Goal: Task Accomplishment & Management: Manage account settings

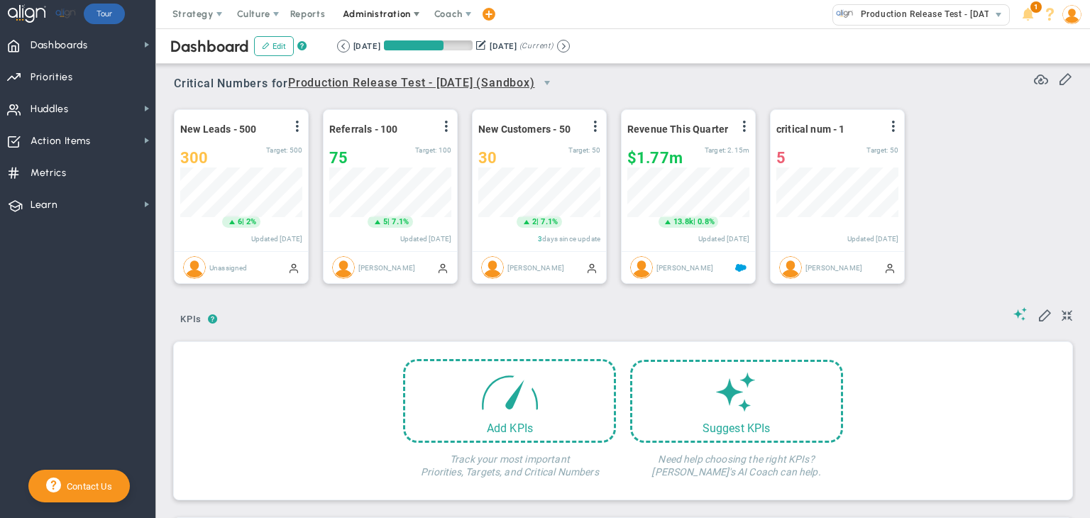
click at [375, 23] on span "Administration" at bounding box center [377, 14] width 91 height 28
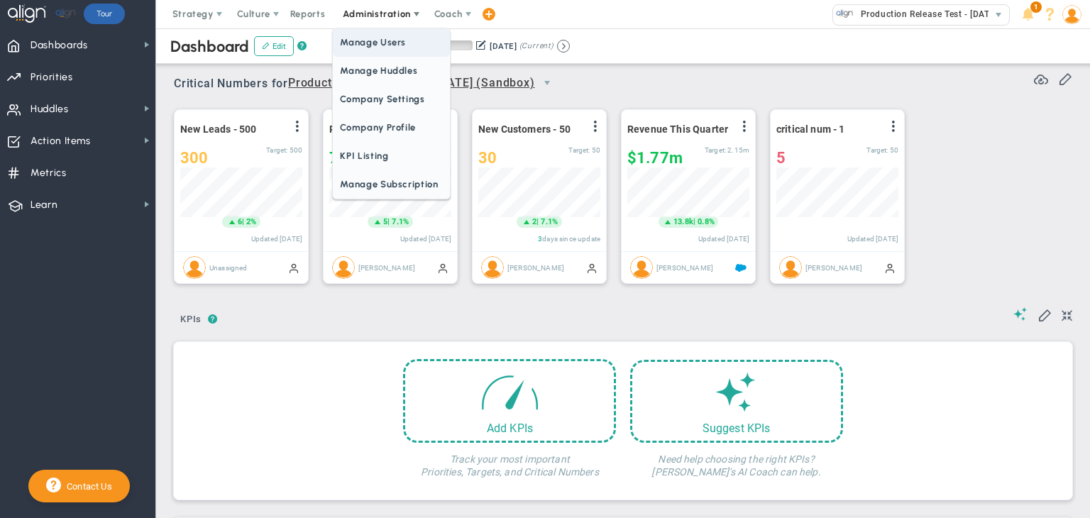
click at [371, 50] on span "Manage Users" at bounding box center [391, 42] width 116 height 28
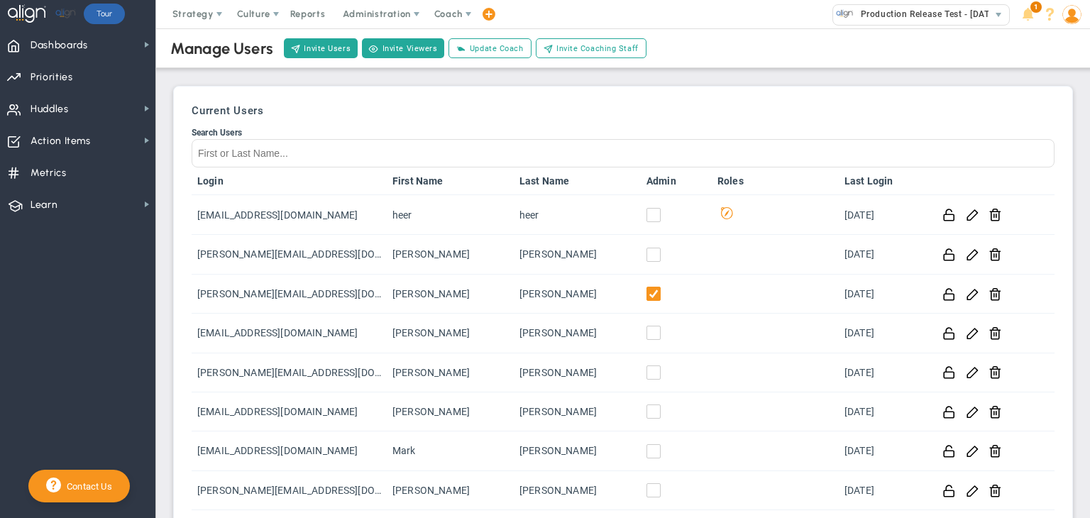
click at [1082, 24] on span at bounding box center [1072, 14] width 22 height 28
click at [304, 43] on button "Invite Users" at bounding box center [321, 48] width 74 height 20
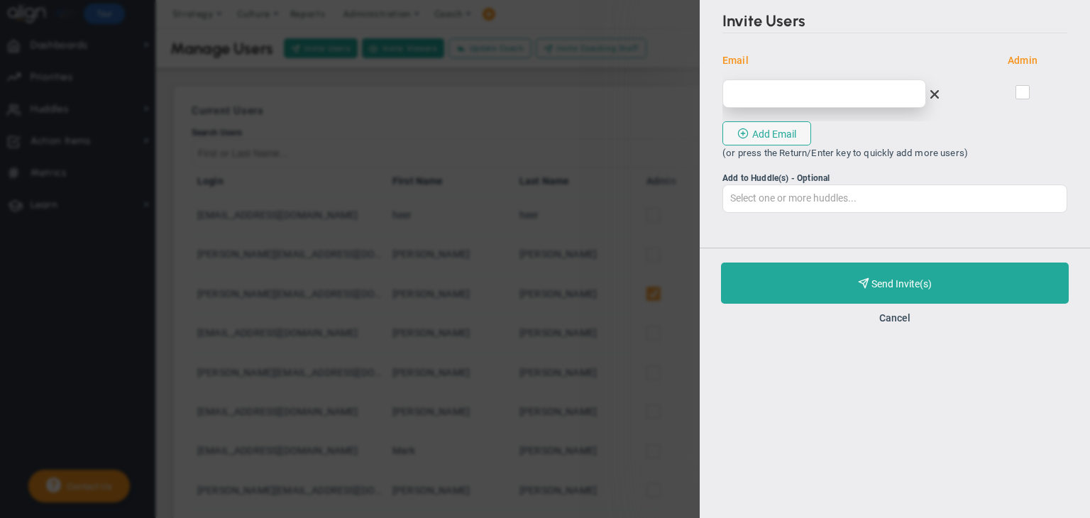
click at [794, 97] on input "email" at bounding box center [825, 93] width 204 height 28
type input "o"
type input "[EMAIL_ADDRESS][DOMAIN_NAME]"
click at [1019, 99] on input "checkbox" at bounding box center [1023, 95] width 9 height 14
checkbox input "true"
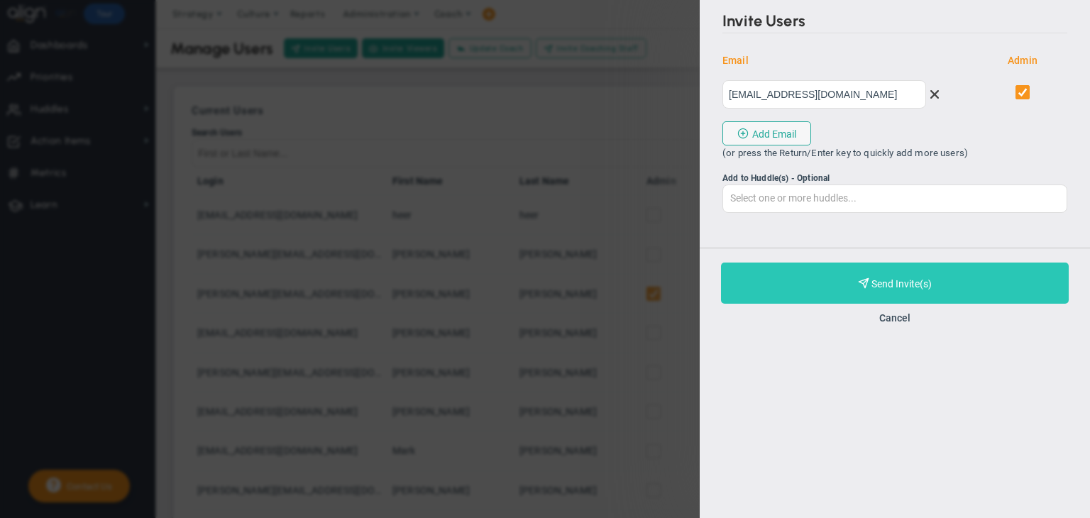
click at [945, 282] on button "Purchase and Send Invite(s) Validating Invite..." at bounding box center [895, 283] width 348 height 41
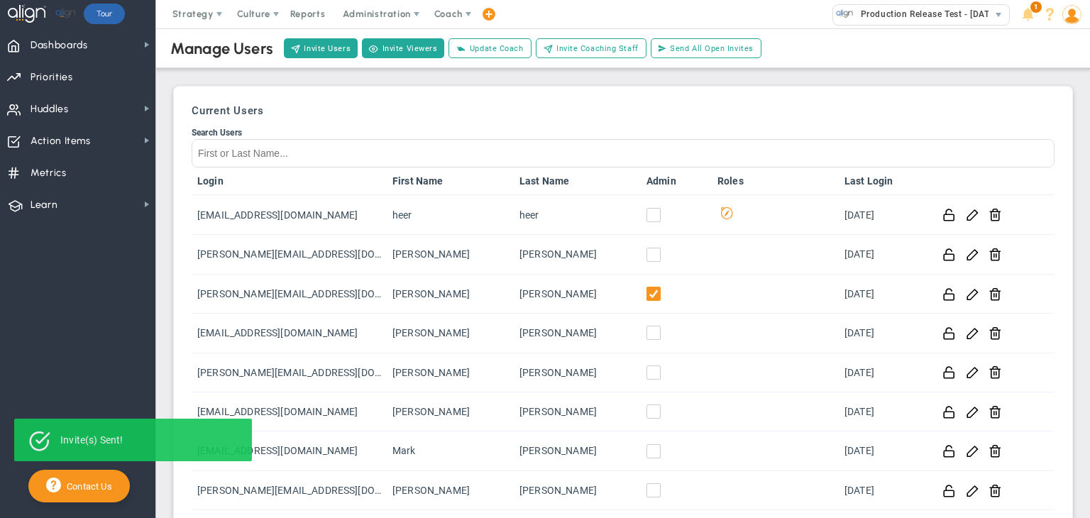
click at [1070, 26] on span at bounding box center [1072, 14] width 22 height 28
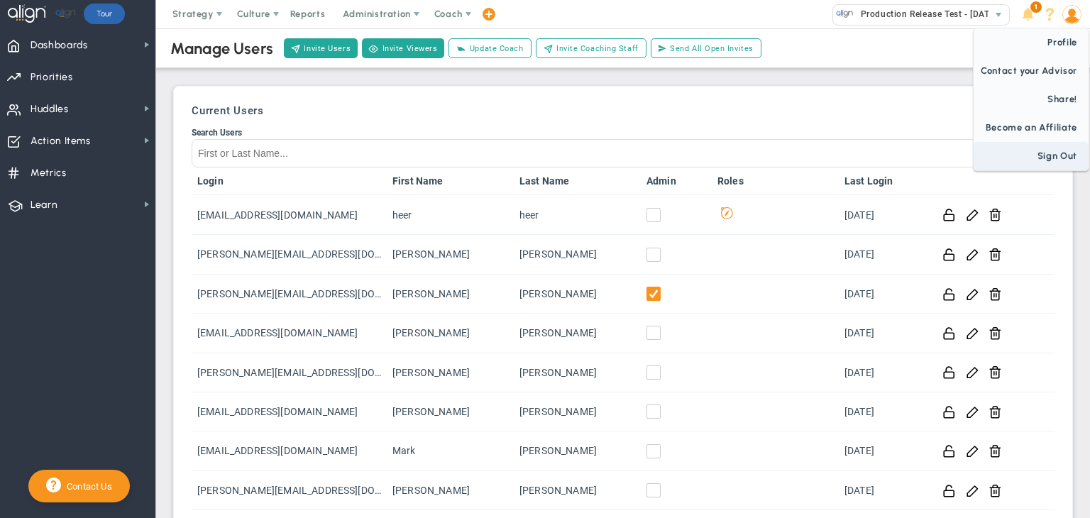
click at [1061, 153] on span "Sign Out" at bounding box center [1031, 156] width 115 height 28
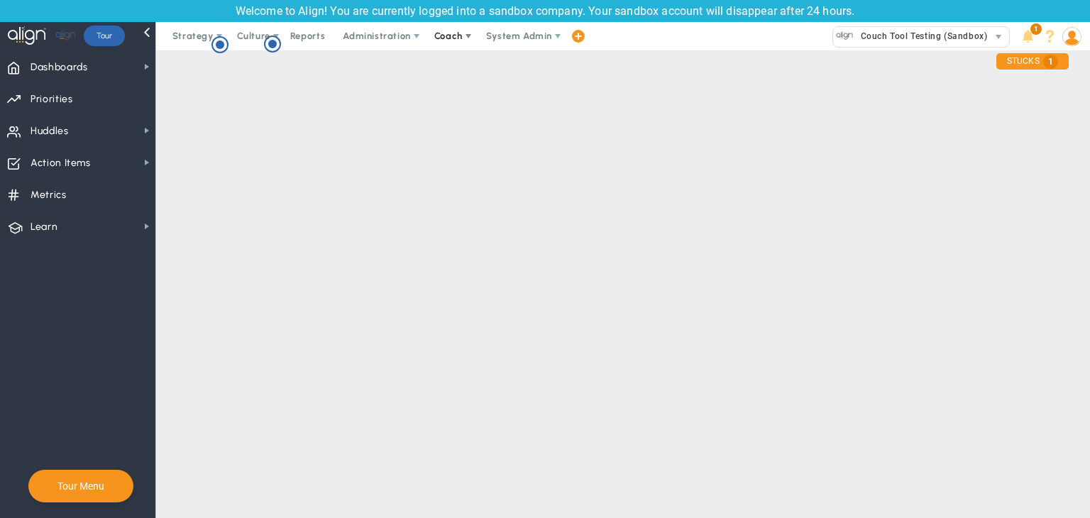
click at [443, 35] on span "Coach" at bounding box center [448, 36] width 28 height 11
click at [444, 54] on span "Schedule Meeting" at bounding box center [474, 64] width 100 height 28
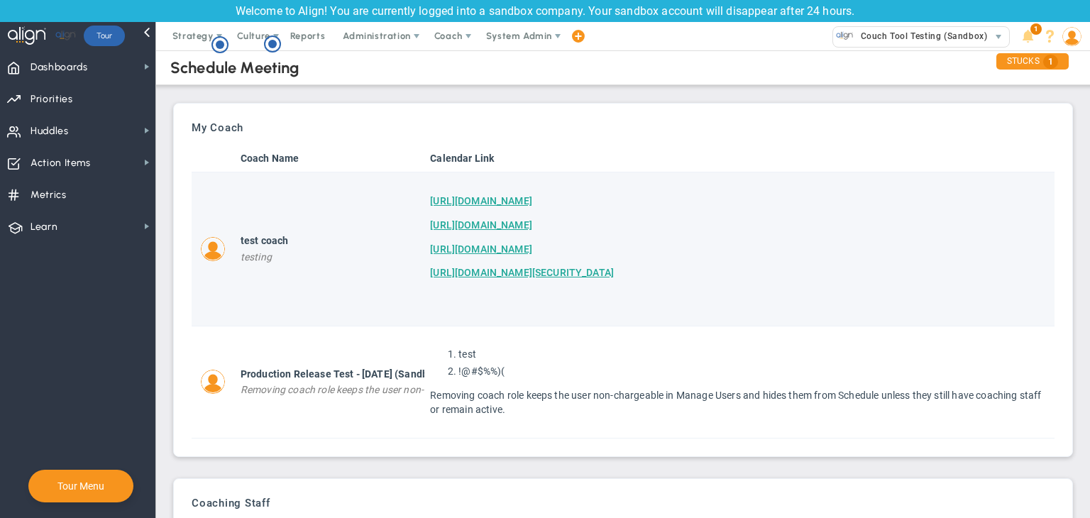
scroll to position [89, 0]
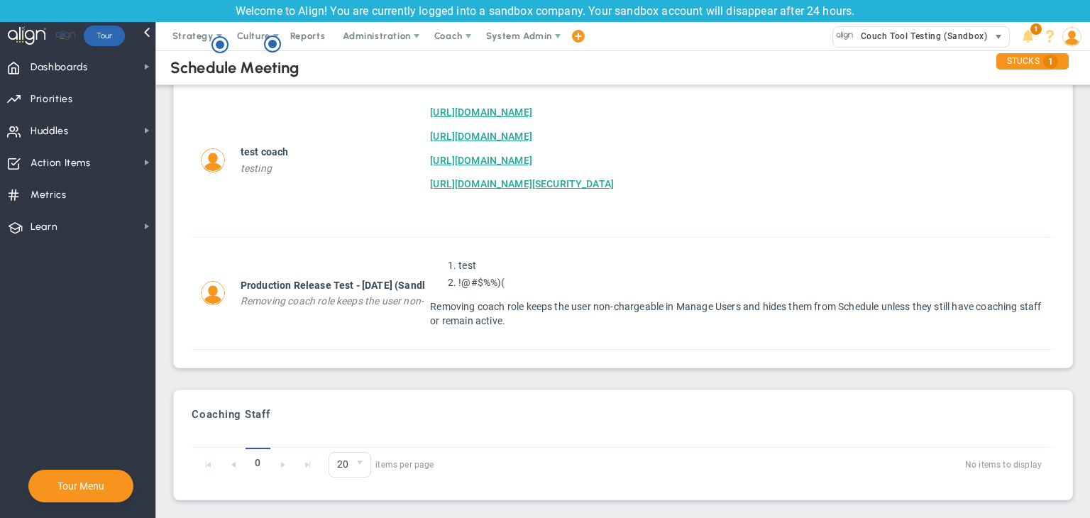
click at [892, 31] on span "Couch Tool Testing (Sandbox)" at bounding box center [920, 36] width 133 height 18
click at [378, 33] on span "Administration" at bounding box center [376, 36] width 67 height 11
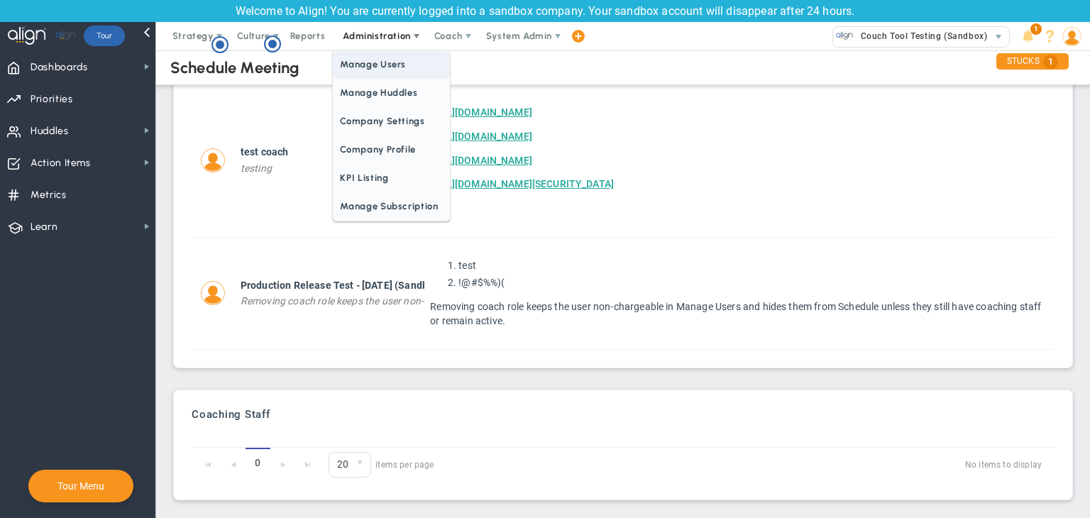
click at [379, 62] on span "Manage Users" at bounding box center [391, 64] width 116 height 28
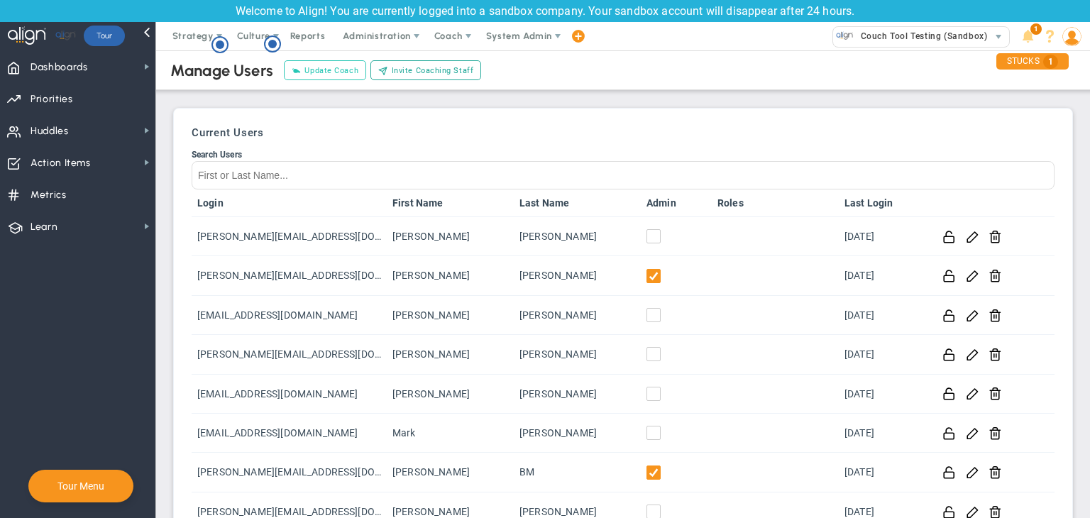
click at [341, 68] on span "Update Coach" at bounding box center [331, 71] width 54 height 12
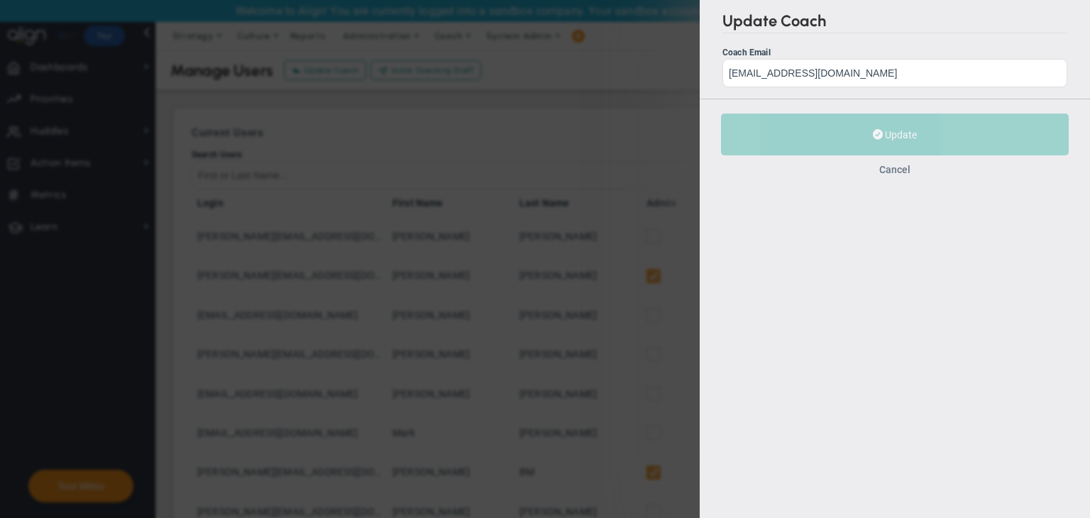
click at [891, 174] on button "Cancel" at bounding box center [894, 169] width 31 height 11
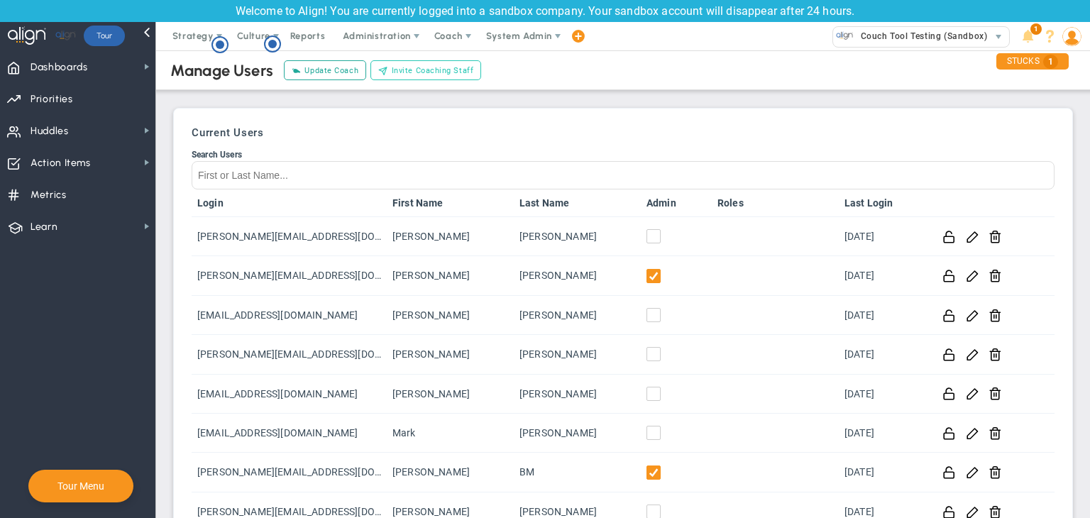
click at [449, 67] on span "Invite Coaching Staff" at bounding box center [433, 71] width 82 height 12
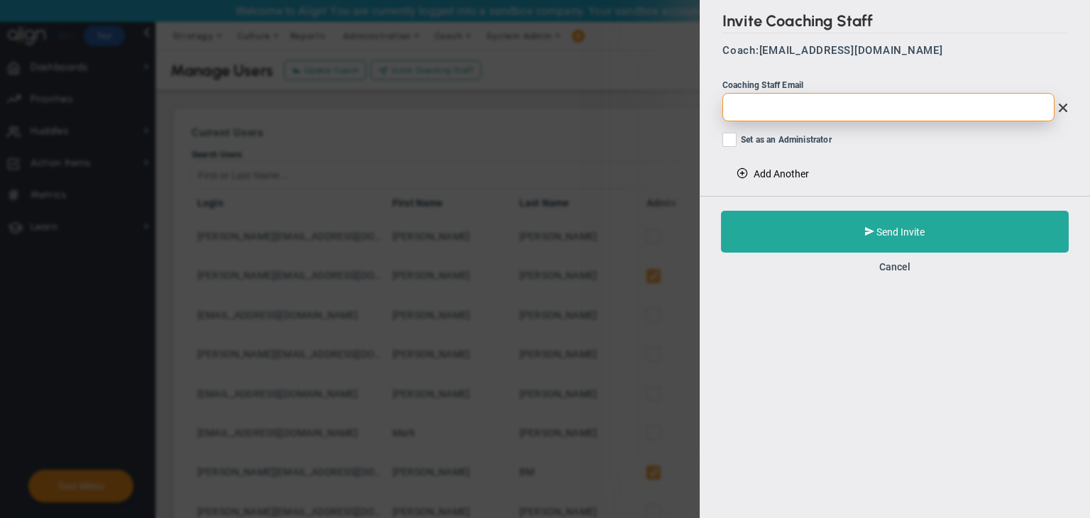
click at [791, 114] on input "email" at bounding box center [889, 107] width 332 height 28
paste input "[EMAIL_ADDRESS][DOMAIN_NAME]"
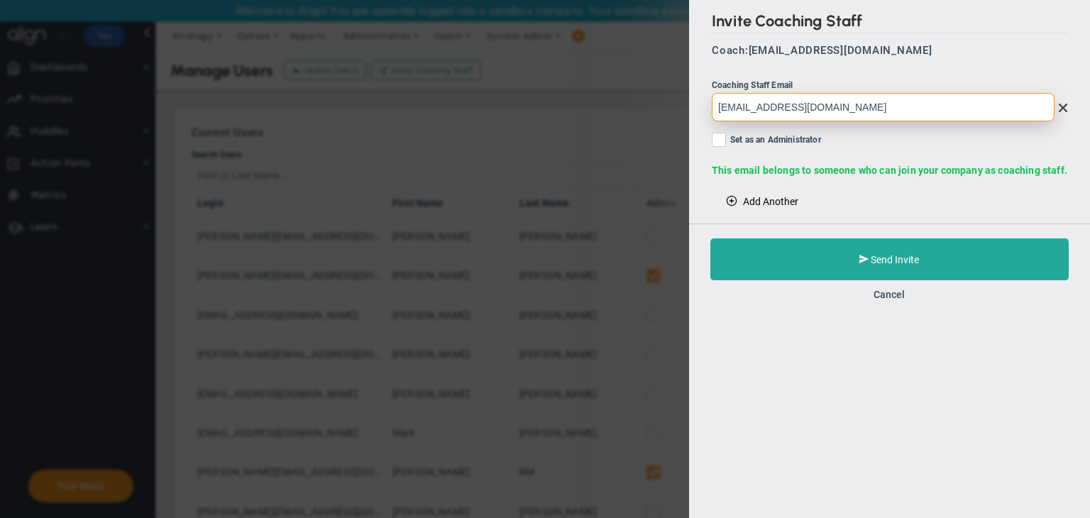
type input "[EMAIL_ADDRESS][DOMAIN_NAME]"
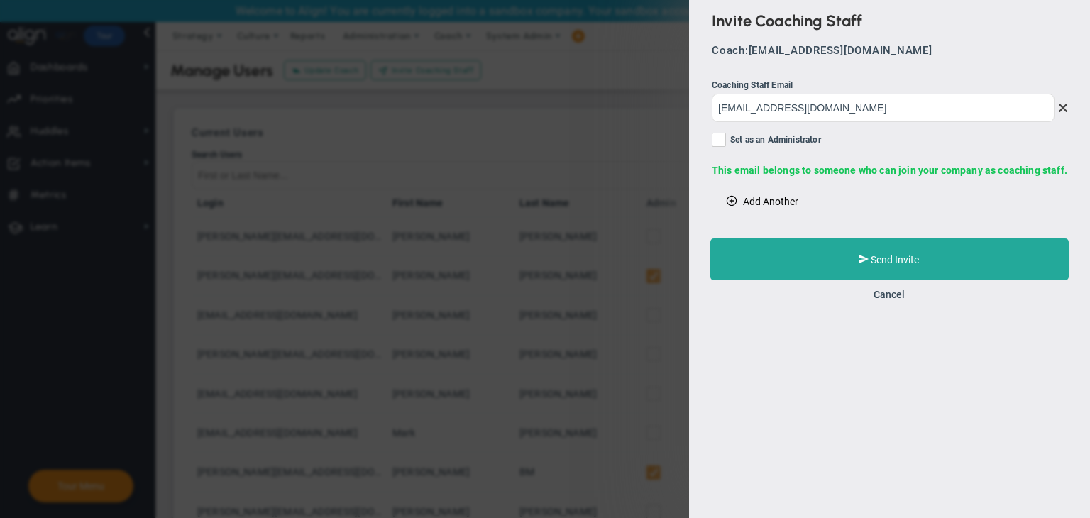
click at [721, 142] on input "Set as an Administrator" at bounding box center [719, 143] width 9 height 14
checkbox input "true"
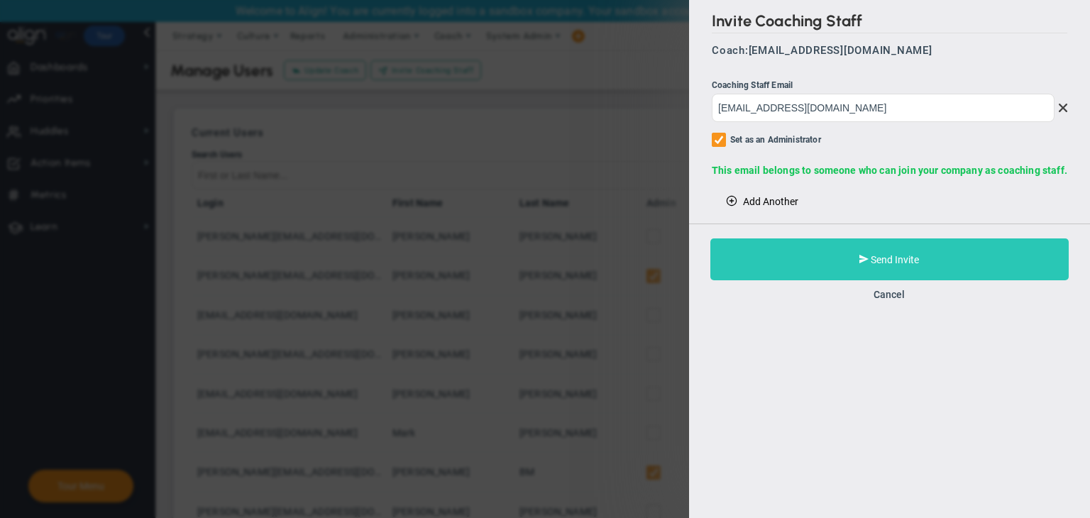
click at [857, 264] on button "Send Invite" at bounding box center [889, 259] width 358 height 42
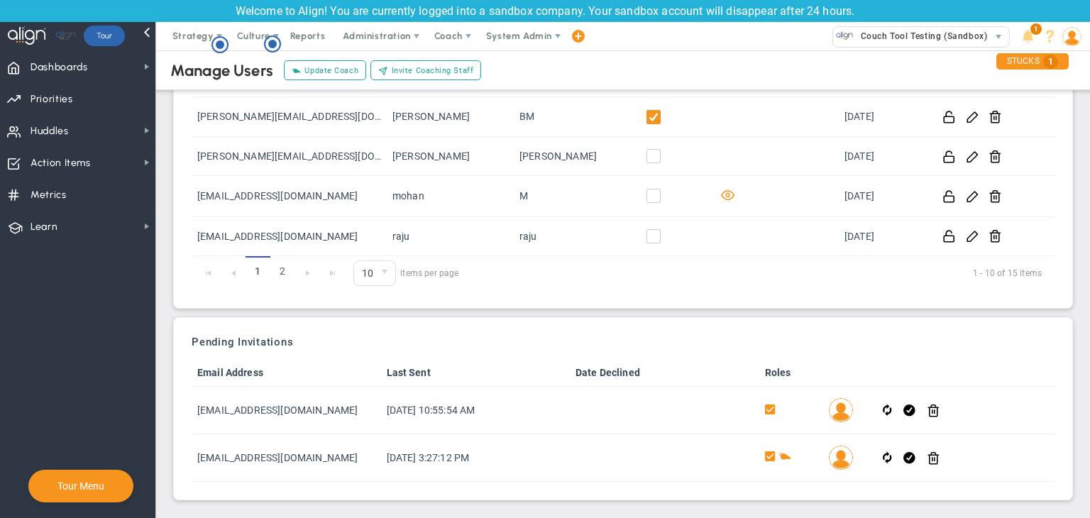
scroll to position [214, 0]
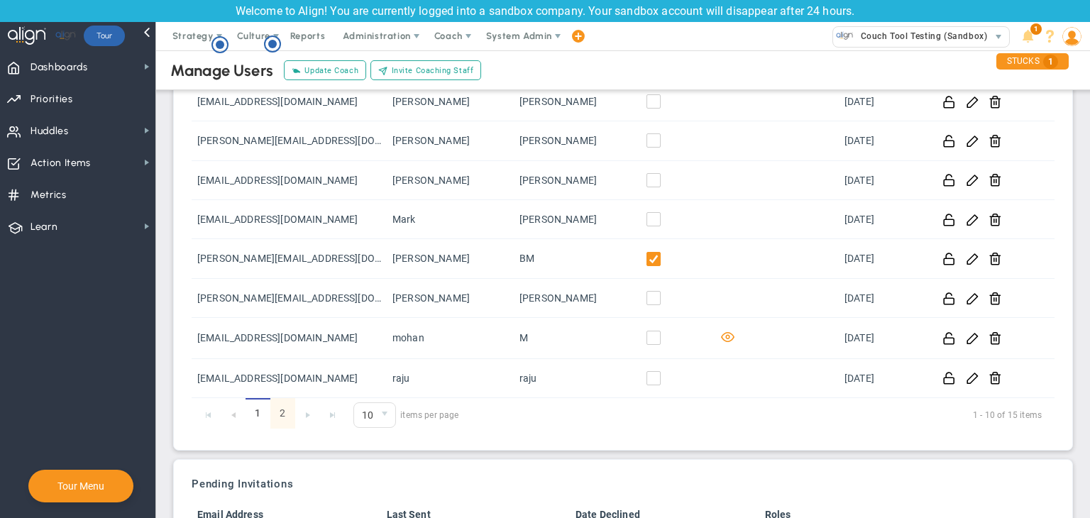
click at [278, 411] on link "2" at bounding box center [282, 413] width 25 height 31
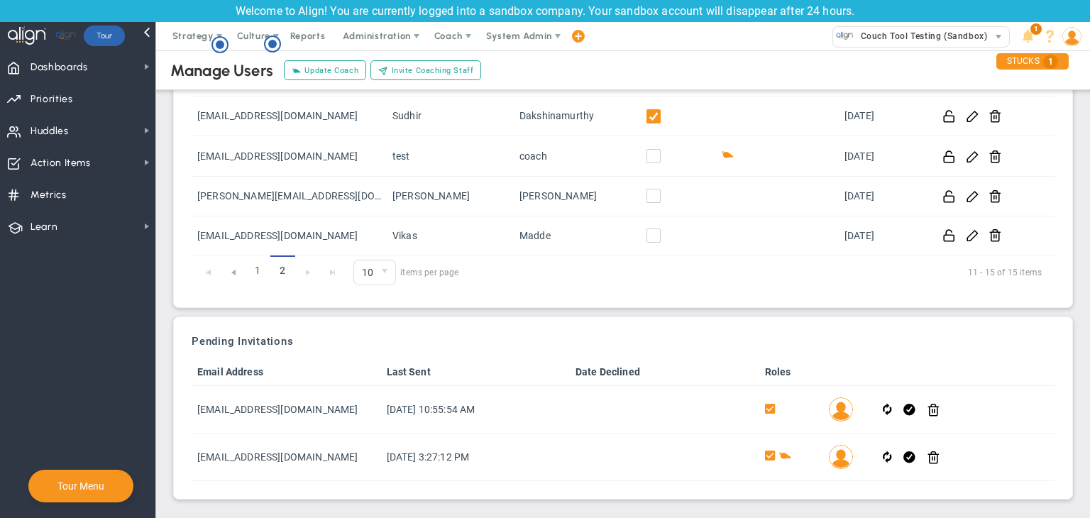
scroll to position [161, 0]
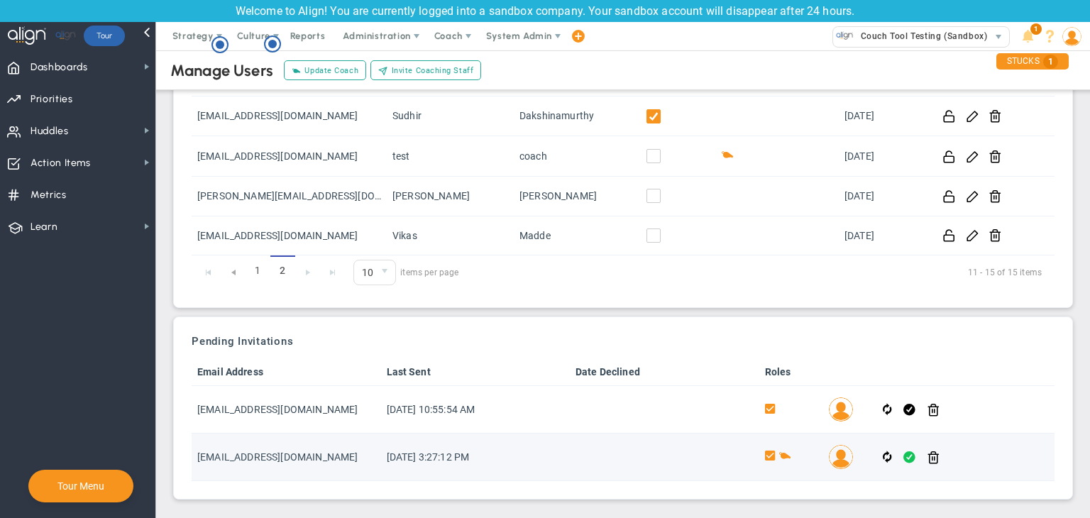
click at [905, 457] on span at bounding box center [910, 457] width 12 height 16
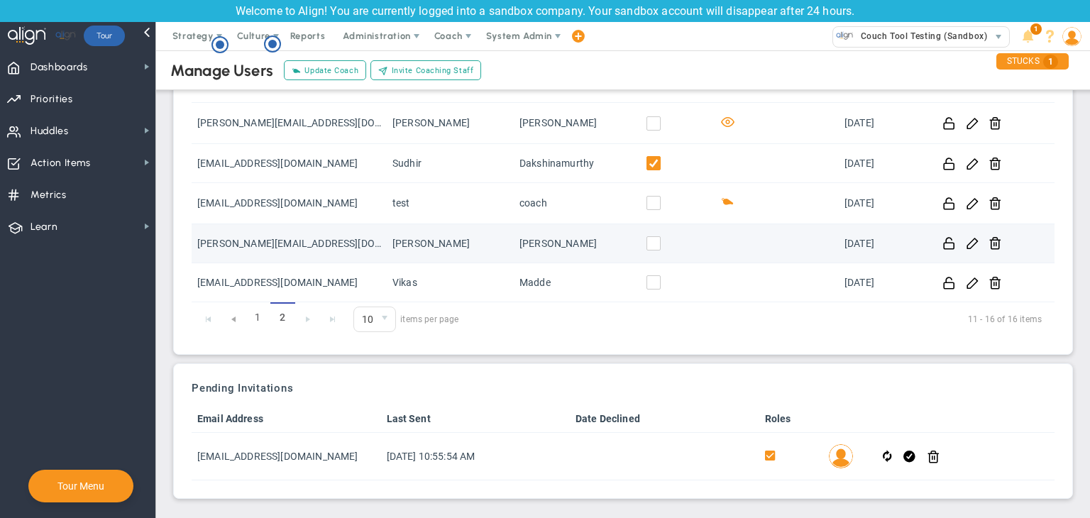
scroll to position [0, 0]
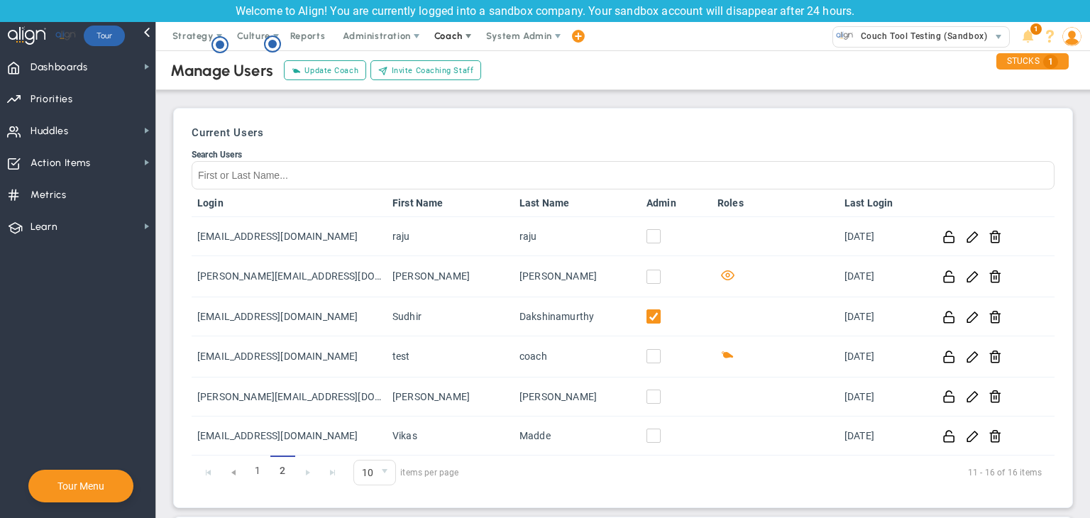
click at [465, 36] on span at bounding box center [468, 36] width 11 height 11
click at [455, 65] on span "Schedule Meeting" at bounding box center [474, 64] width 100 height 28
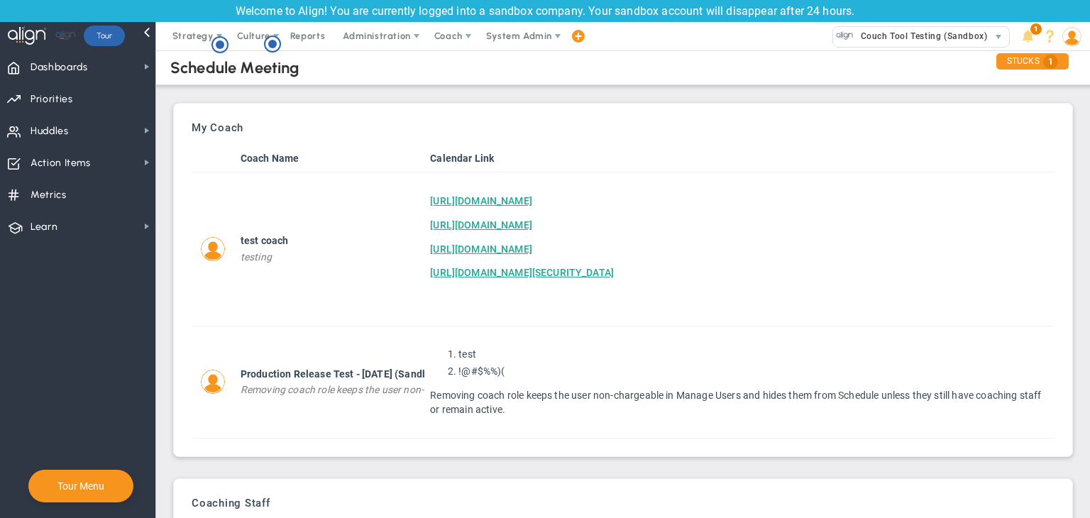
scroll to position [136, 0]
click at [152, 56] on span "Dashboards Dashboards" at bounding box center [77, 66] width 155 height 32
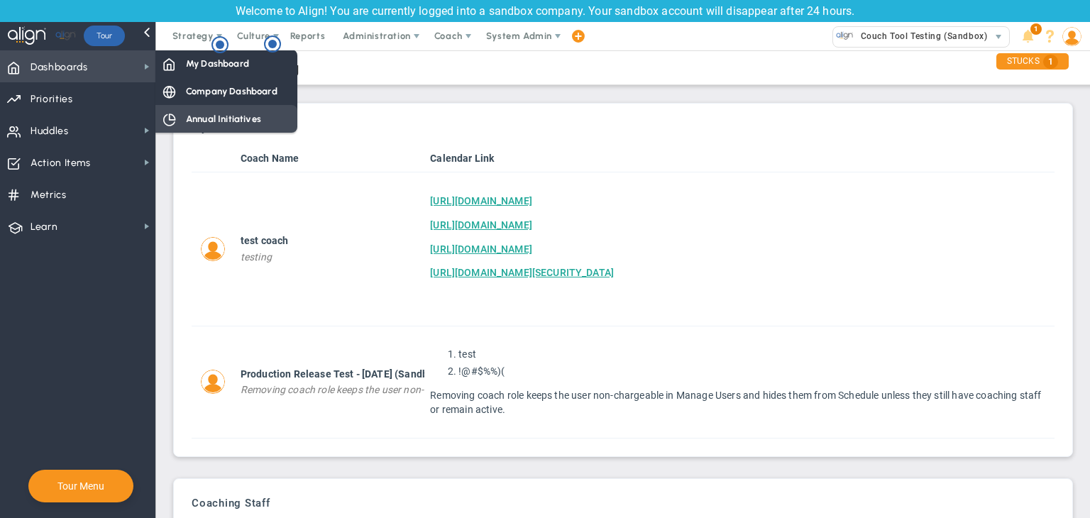
click at [195, 117] on span "Annual Initiatives" at bounding box center [223, 118] width 75 height 13
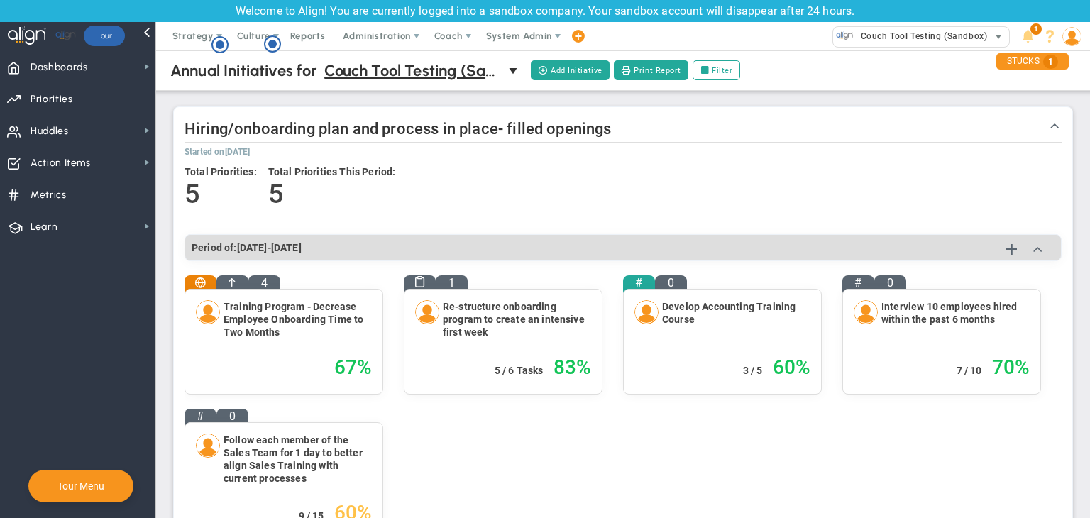
click at [891, 37] on span "Couch Tool Testing (Sandbox)" at bounding box center [920, 36] width 133 height 18
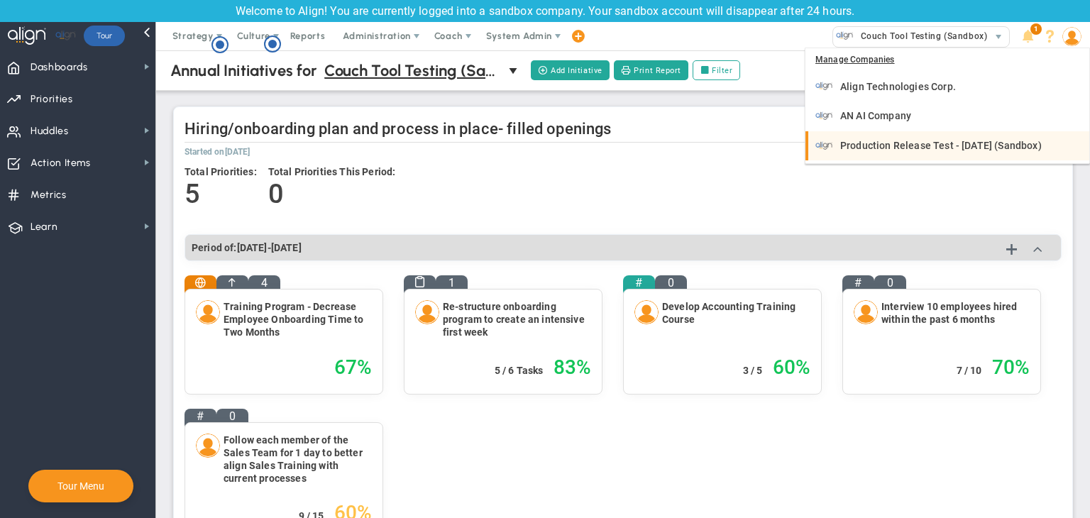
click at [879, 145] on span "Production Release Test - [DATE] (Sandbox)" at bounding box center [941, 146] width 202 height 10
